Goal: Task Accomplishment & Management: Manage account settings

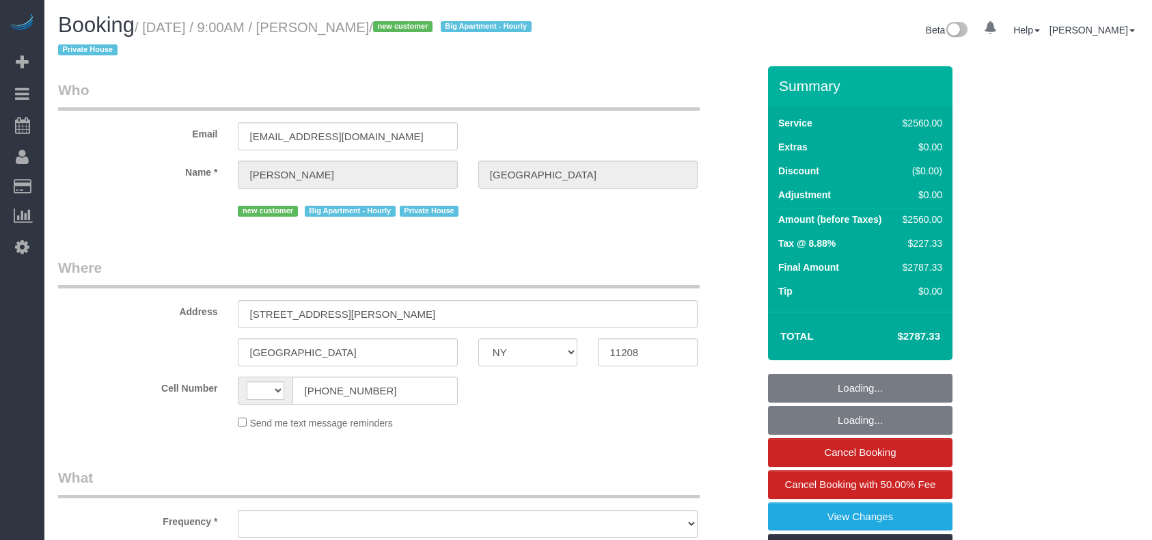
select select "NY"
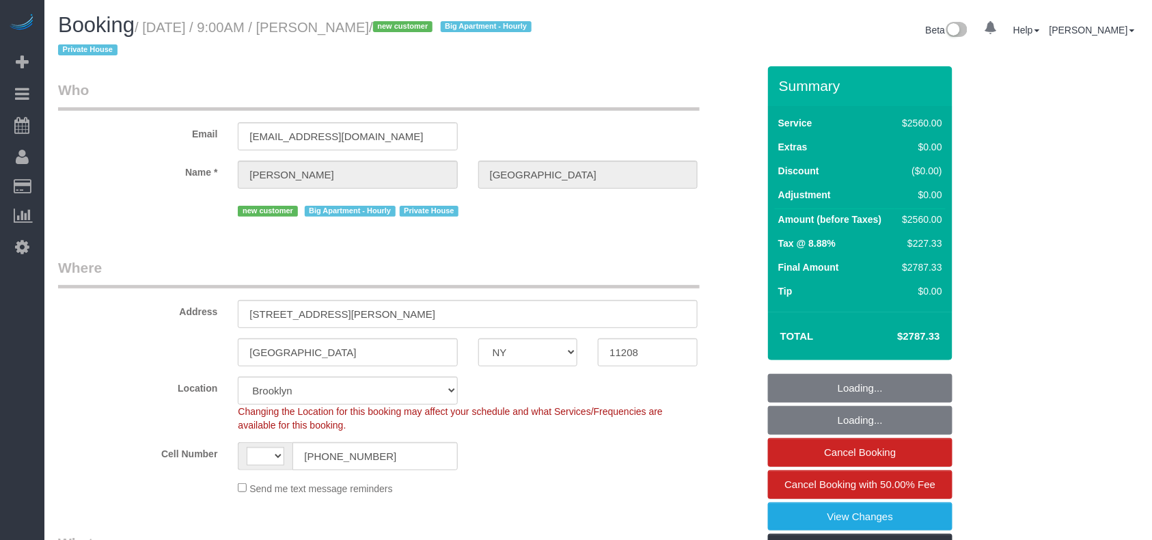
select select "4"
select select "480"
select select "string:[GEOGRAPHIC_DATA]"
select select "object:715"
select select "number:89"
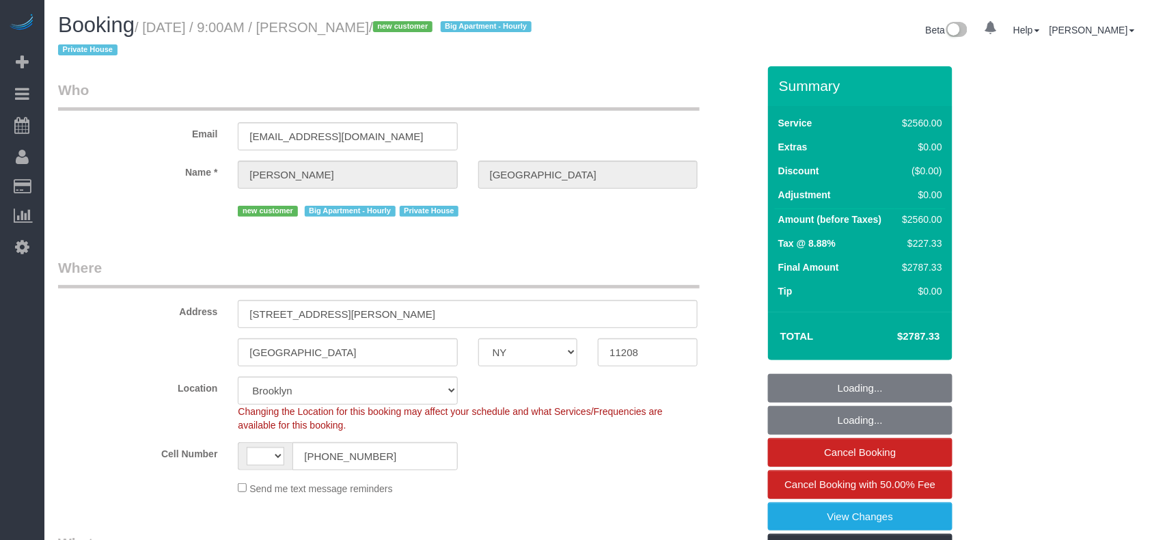
select select "number:90"
select select "number:15"
select select "number:7"
select select "string:stripe-pm_1RyK7y4VGloSiKo7LYFYcqpz"
select select "object:1262"
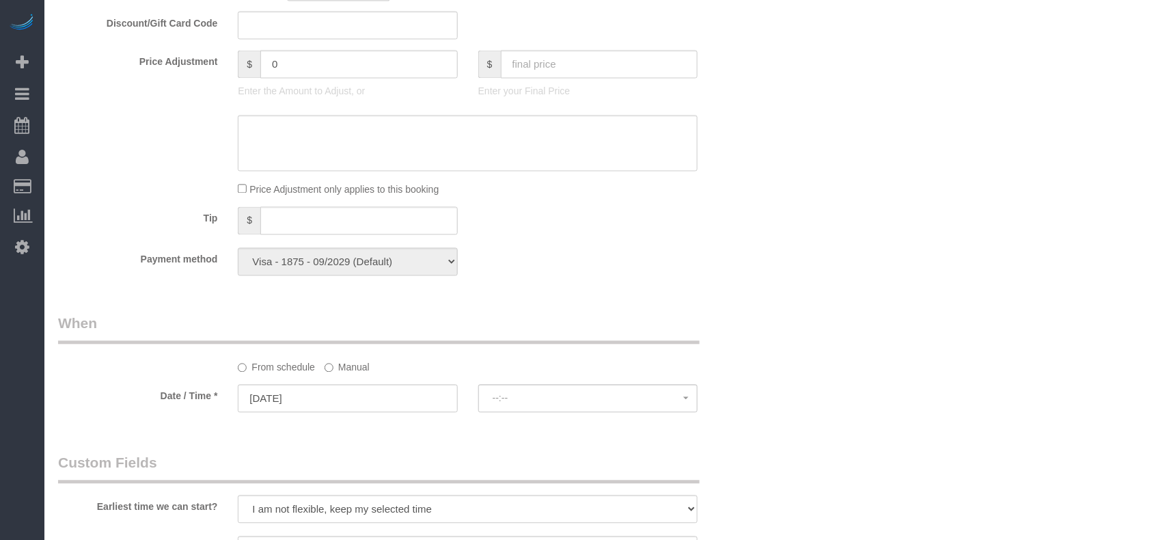
select select "spot1"
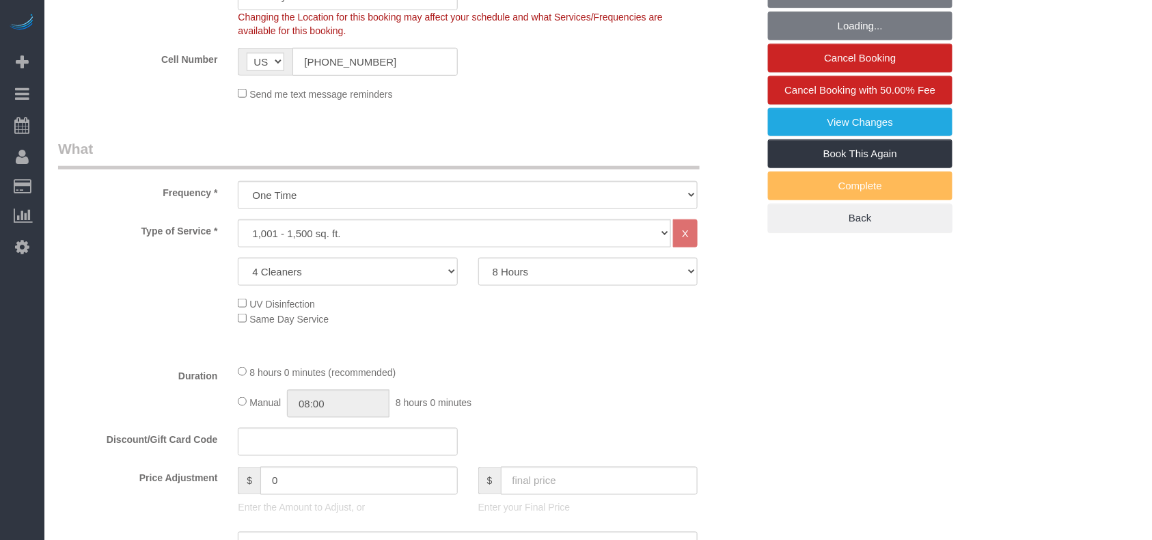
scroll to position [365, 0]
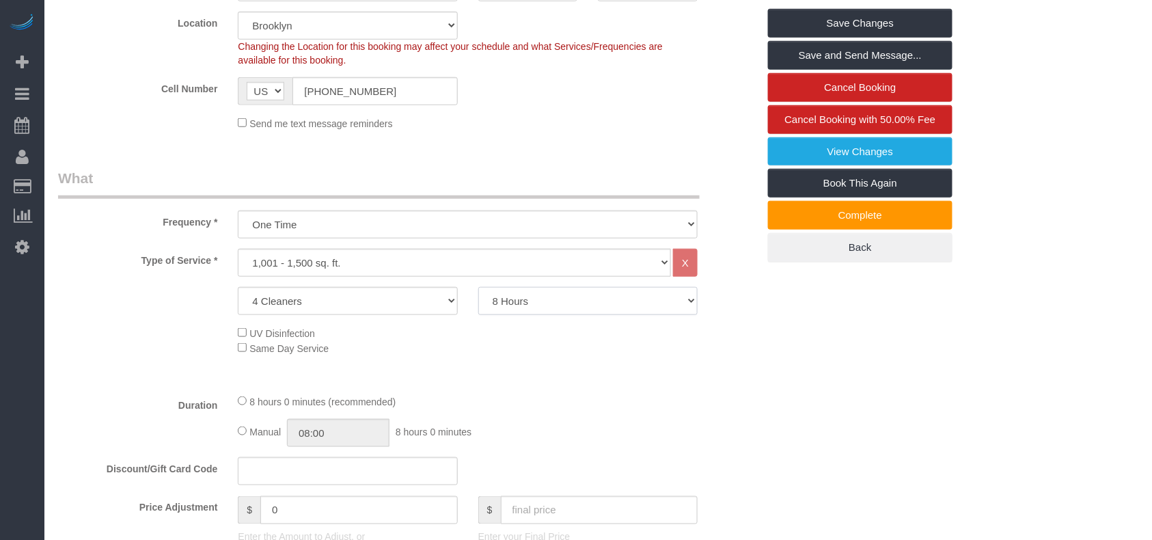
click at [527, 307] on select "2 Hours 2.5 Hours 3 Hours 3.5 Hours 4 Hours 4.5 Hours 5 Hours 5.5 Hours 6 Hours…" at bounding box center [587, 301] width 219 height 28
select select "540"
click at [478, 287] on select "2 Hours 2.5 Hours 3 Hours 3.5 Hours 4 Hours 4.5 Hours 5 Hours 5.5 Hours 6 Hours…" at bounding box center [587, 301] width 219 height 28
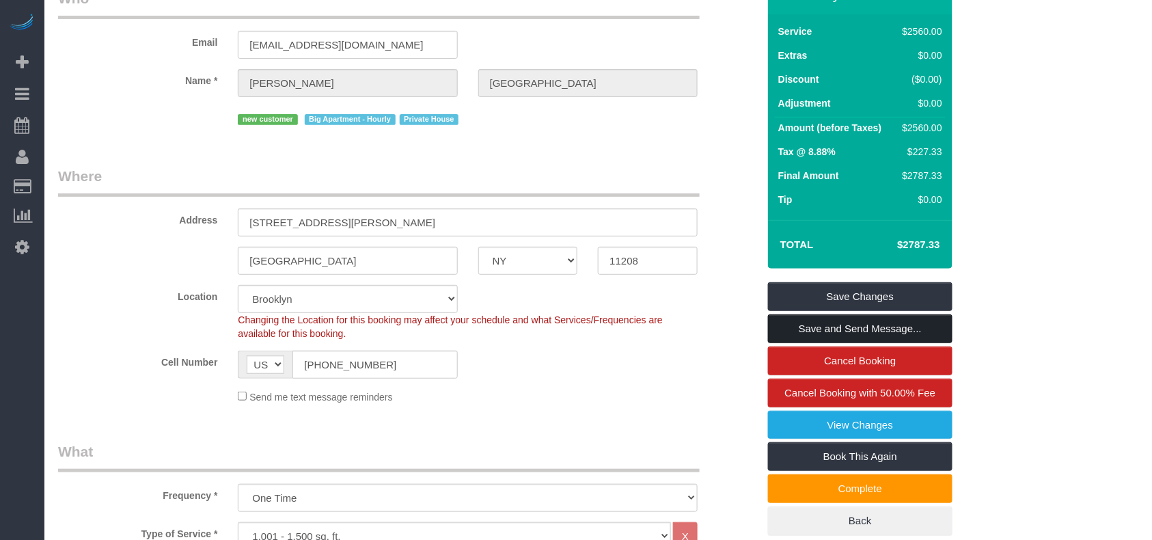
click at [825, 320] on link "Save and Send Message..." at bounding box center [860, 328] width 184 height 29
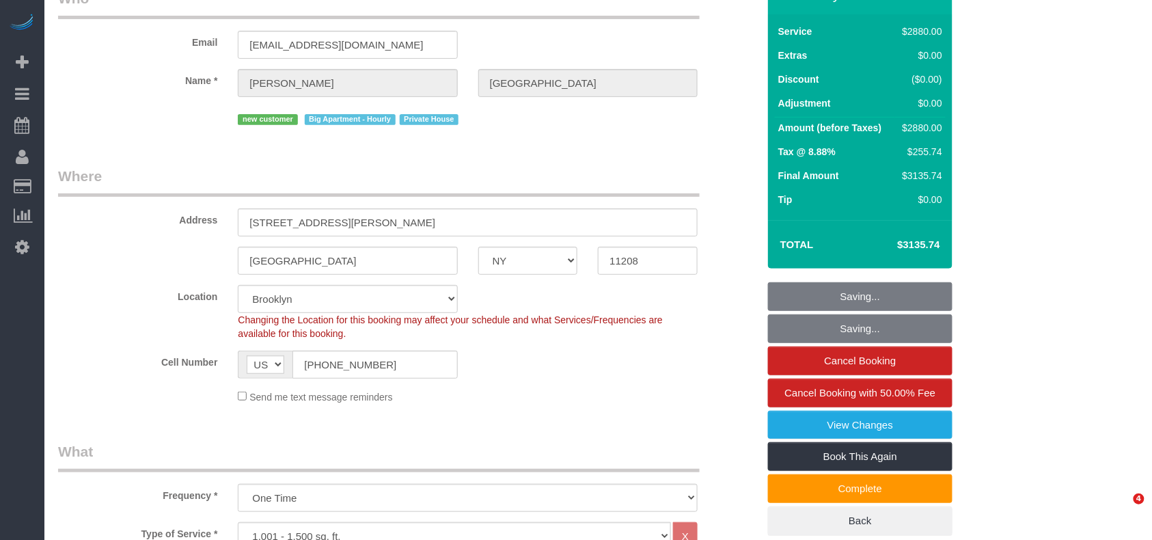
select select "spot40"
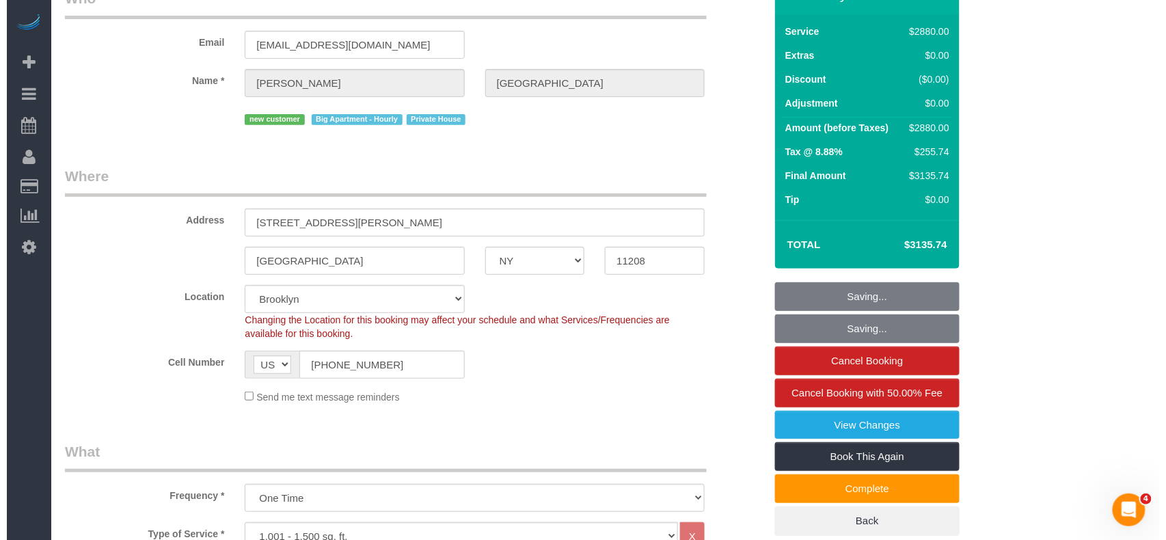
scroll to position [0, 0]
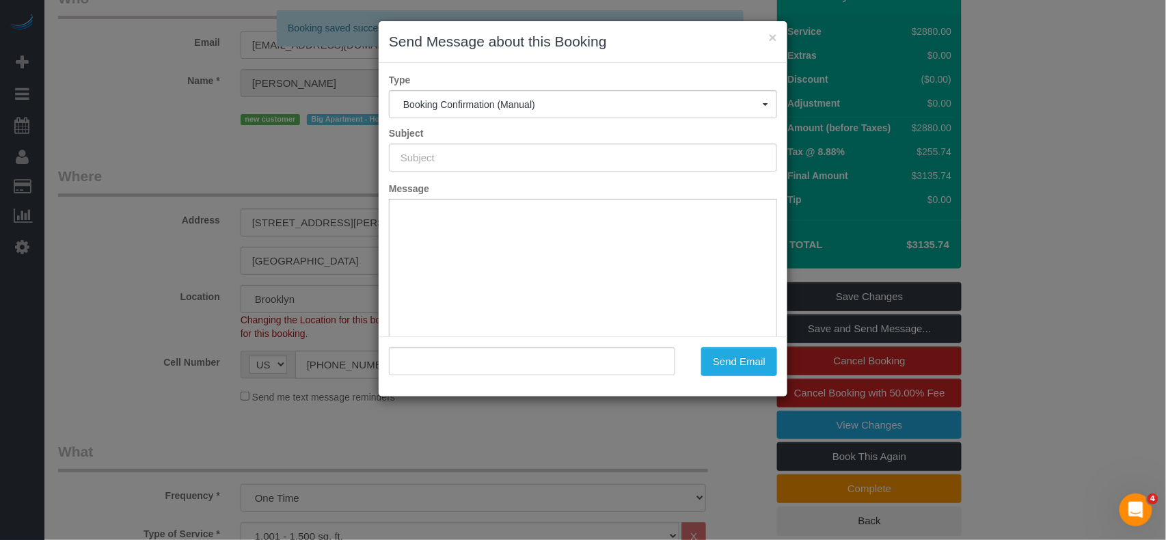
type input "Cleaning Confirmed for [DATE] 9:00am"
type input ""[PERSON_NAME]" <[EMAIL_ADDRESS][DOMAIN_NAME]>"
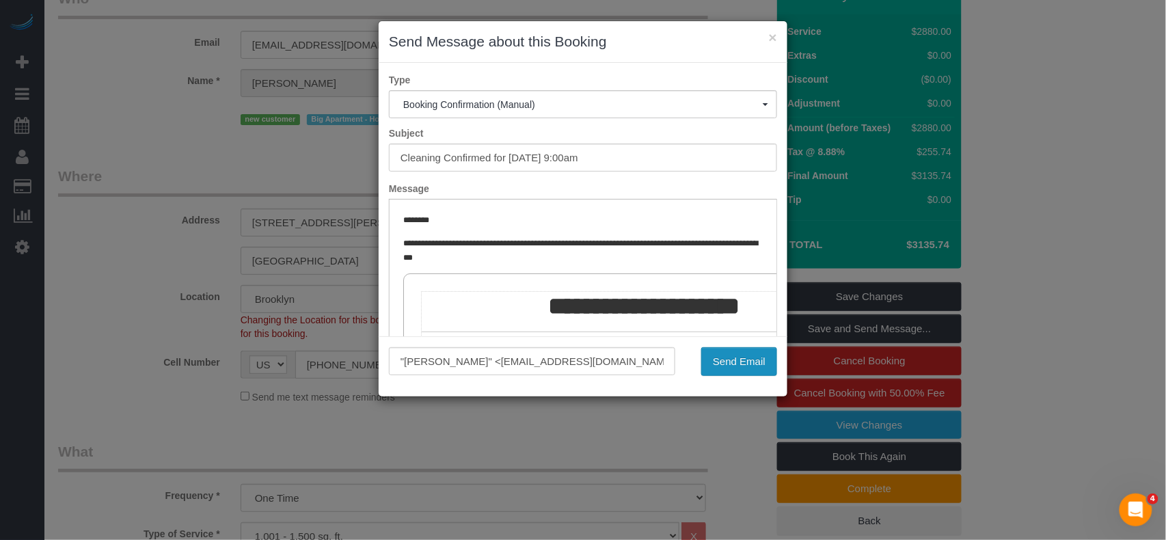
click at [731, 355] on button "Send Email" at bounding box center [739, 361] width 76 height 29
